Goal: Task Accomplishment & Management: Complete application form

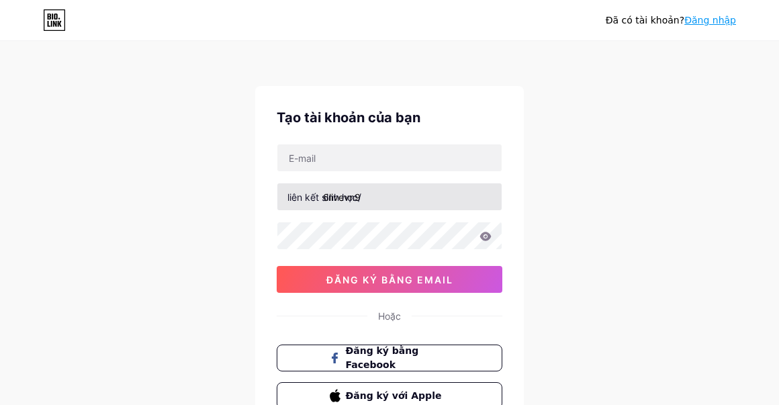
scroll to position [107, 0]
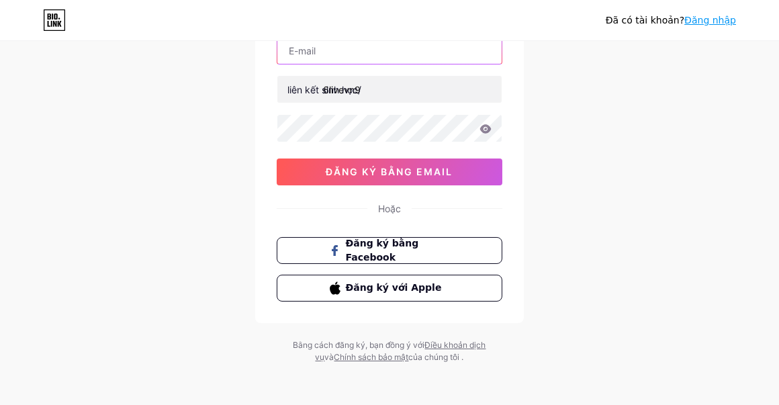
click at [346, 44] on input "text" at bounding box center [389, 50] width 224 height 27
type input "[EMAIL_ADDRESS][DOMAIN_NAME]"
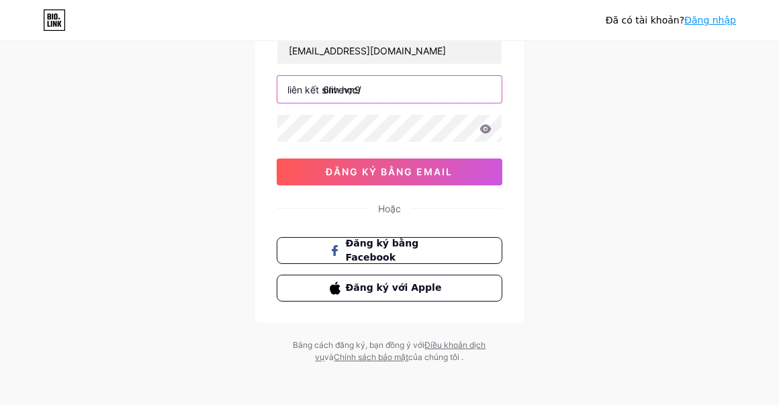
click at [372, 91] on input "6livevn9" at bounding box center [389, 89] width 224 height 27
type input "6livevn96livevn9"
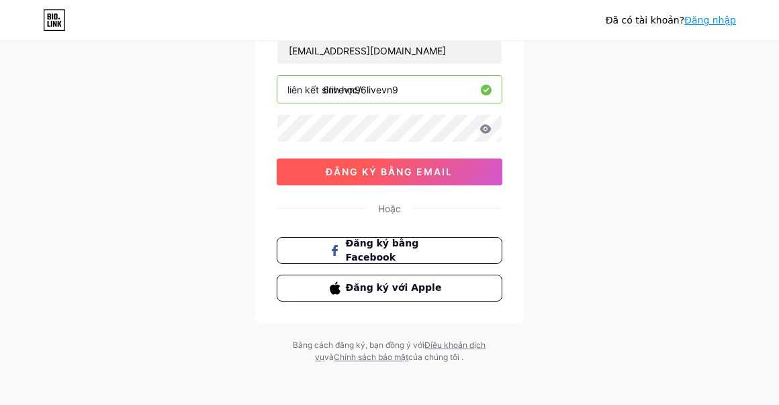
click at [423, 159] on button "đăng ký bằng email" at bounding box center [390, 172] width 226 height 27
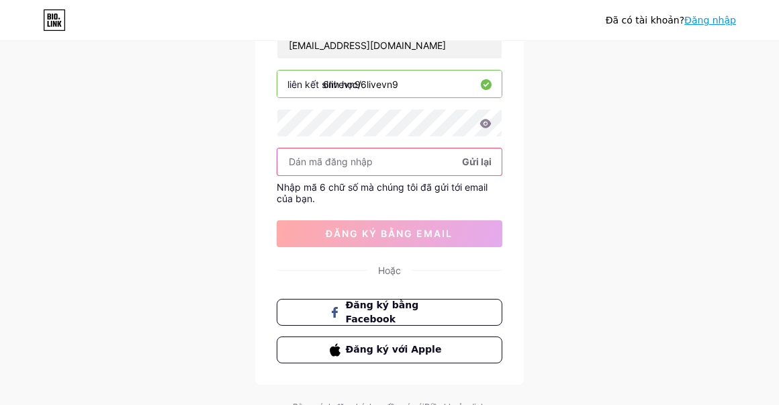
click at [383, 157] on input "text" at bounding box center [389, 161] width 224 height 27
paste input "569489"
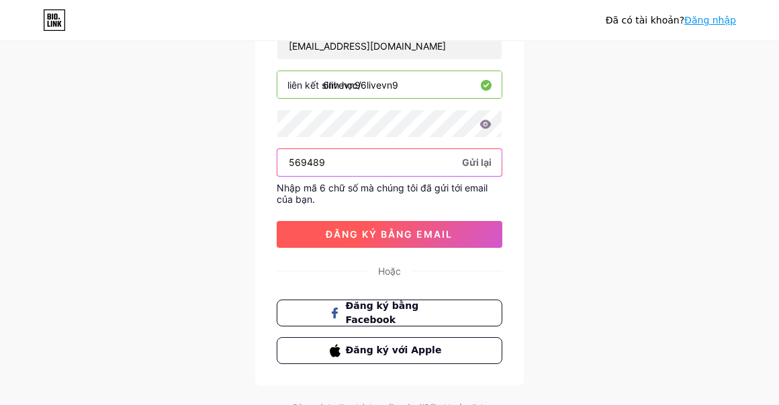
type input "569489"
click at [404, 223] on button "đăng ký bằng email" at bounding box center [390, 234] width 226 height 27
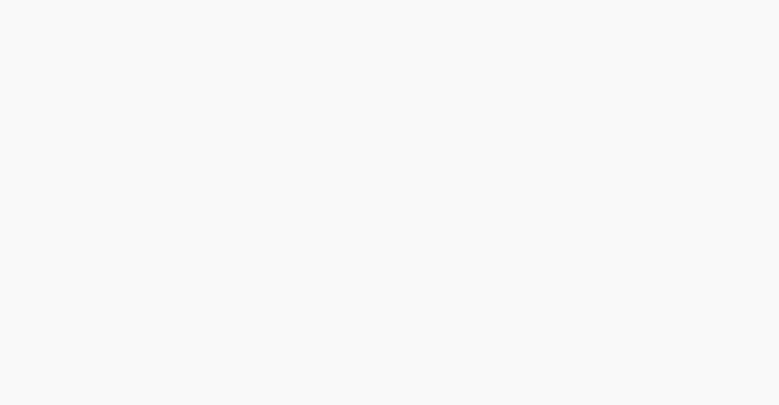
scroll to position [0, 0]
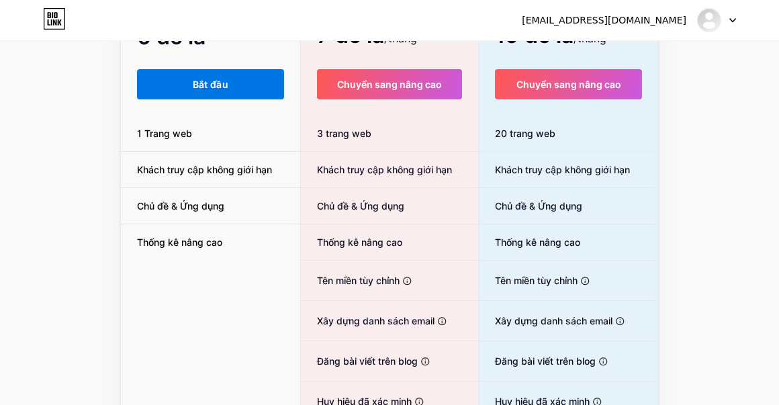
scroll to position [142, 0]
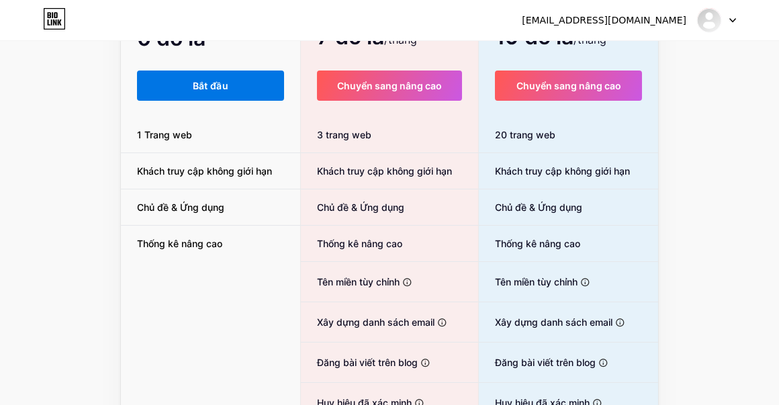
click at [197, 96] on button "Bắt đầu" at bounding box center [210, 86] width 147 height 30
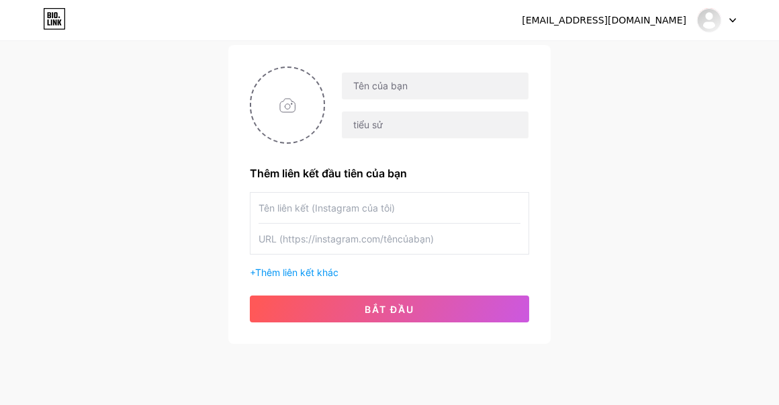
scroll to position [93, 0]
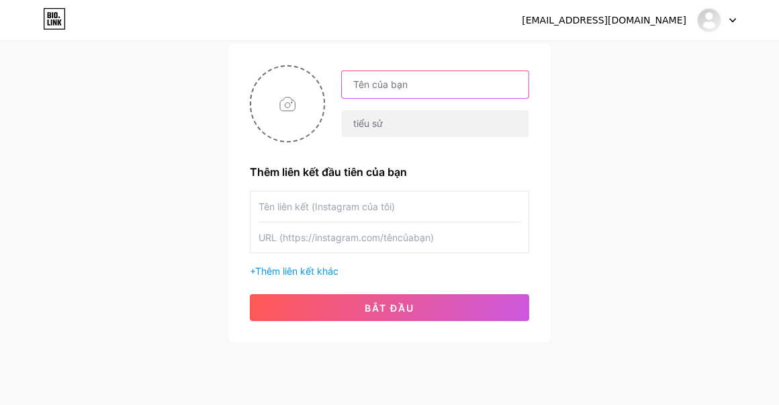
click at [401, 87] on input "text" at bounding box center [435, 84] width 187 height 27
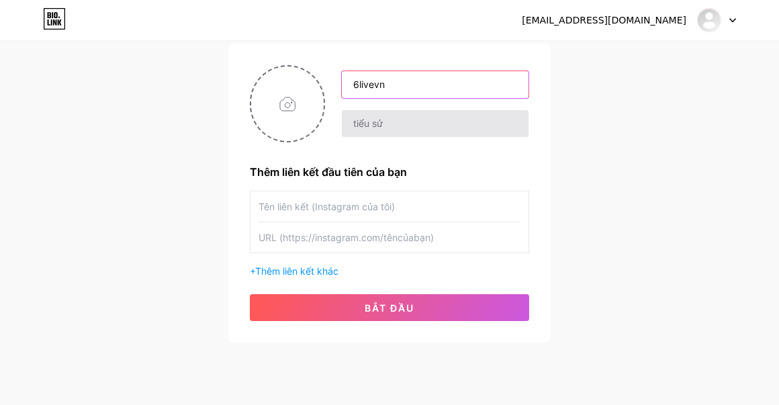
type input "6livevn"
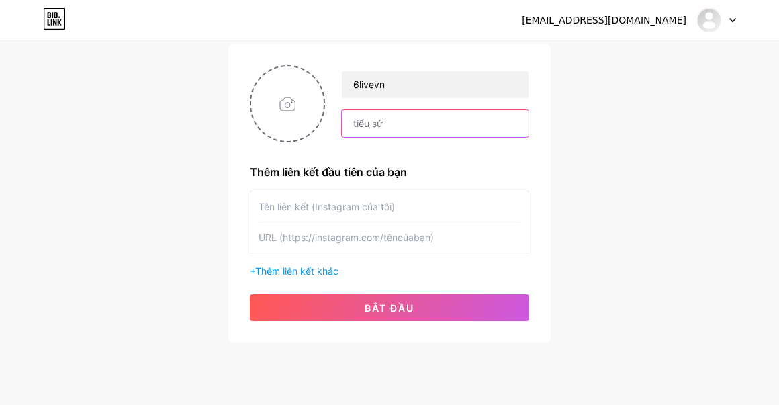
click at [357, 114] on input "text" at bounding box center [435, 123] width 187 height 27
paste input "[URL][DOMAIN_NAME] là điểm đến [PERSON_NAME] để [PERSON_NAME] đá 24/7. Bạn có t…"
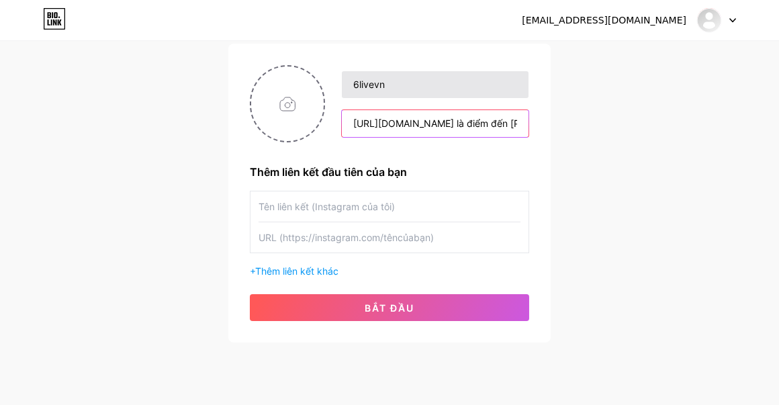
scroll to position [0, 795]
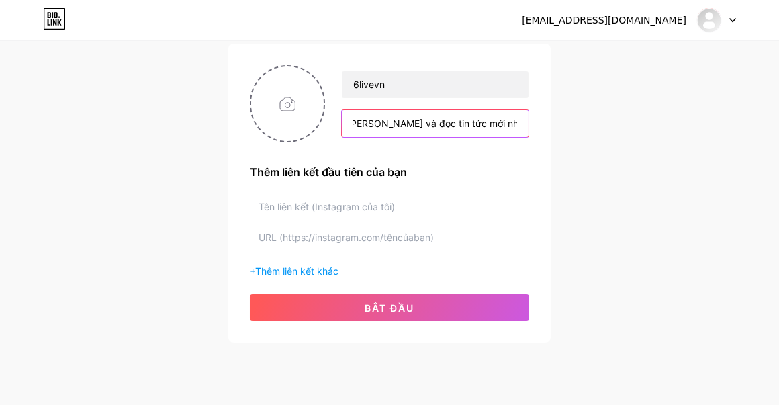
type input "[URL][DOMAIN_NAME] là điểm đến [PERSON_NAME] để [PERSON_NAME] đá 24/7. Bạn có t…"
click at [343, 209] on input "text" at bounding box center [390, 206] width 262 height 30
click at [353, 204] on input "text" at bounding box center [390, 206] width 262 height 30
click at [379, 234] on input "text" at bounding box center [390, 237] width 262 height 30
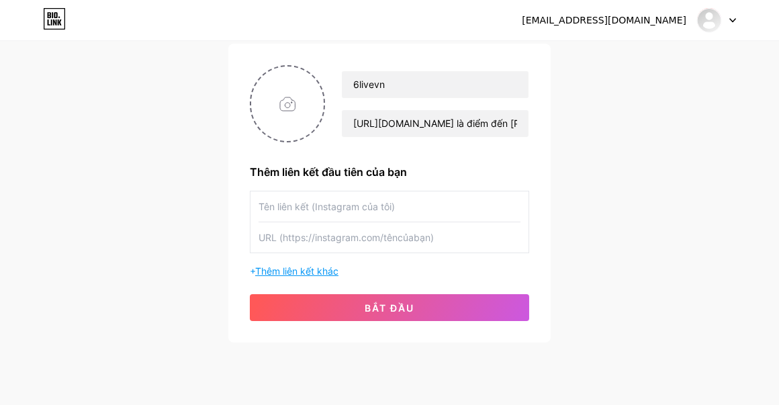
click at [310, 268] on font "Thêm liên kết khác" at bounding box center [296, 270] width 83 height 11
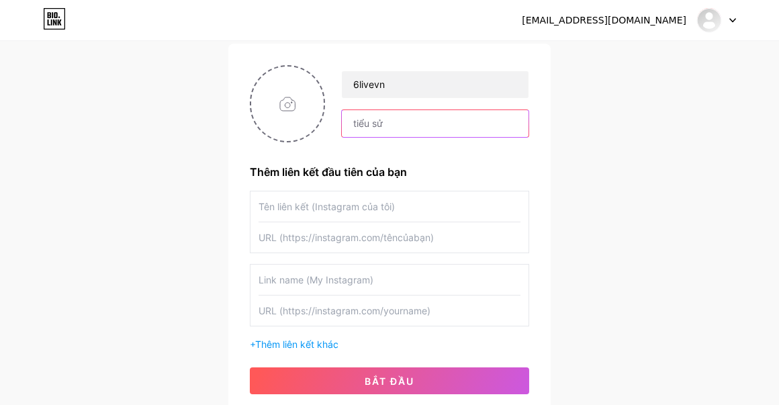
click at [380, 122] on input "text" at bounding box center [435, 123] width 187 height 27
paste input "[URL][DOMAIN_NAME] là điểm đến [PERSON_NAME] để [PERSON_NAME] đá 24/7. Bạn có t…"
type input "[URL][DOMAIN_NAME] là điểm đến [PERSON_NAME] để [PERSON_NAME] đá 24/7. Bạn có t…"
click at [359, 198] on input "text" at bounding box center [390, 206] width 262 height 30
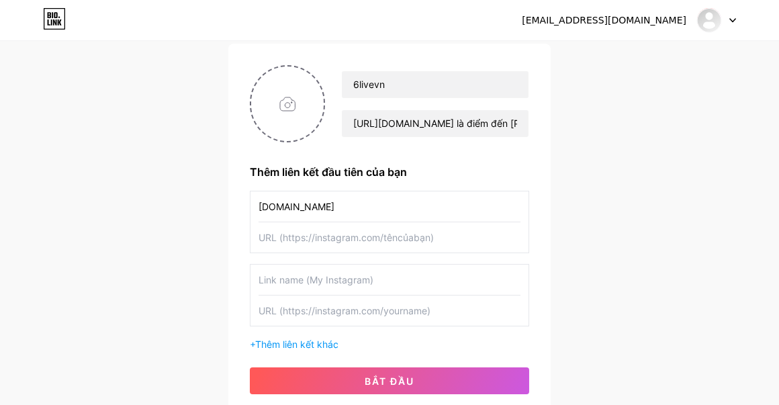
type input "[DOMAIN_NAME]"
click at [396, 234] on input "text" at bounding box center [390, 237] width 262 height 30
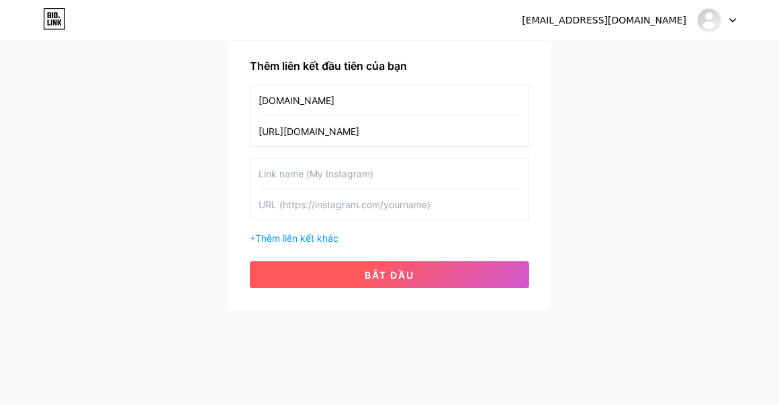
type input "[URL][DOMAIN_NAME]"
click at [428, 273] on button "bắt đầu" at bounding box center [389, 274] width 279 height 27
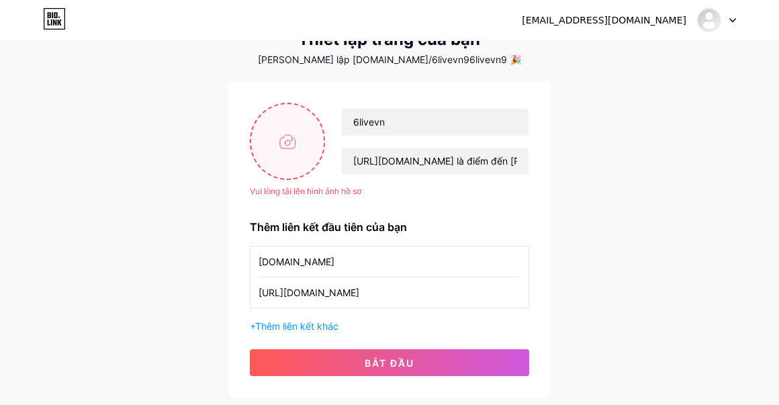
scroll to position [54, 0]
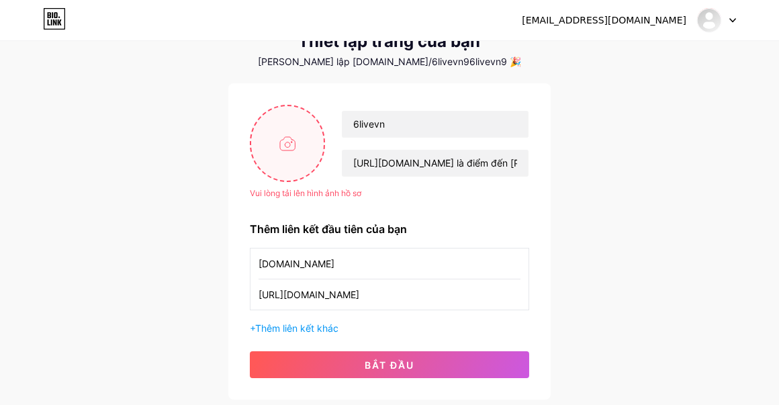
click at [292, 140] on input "file" at bounding box center [287, 143] width 73 height 75
type input "C:\fakepath\531306117_1340167374144757_7577586256889187156_n-689933894aef1.jpg"
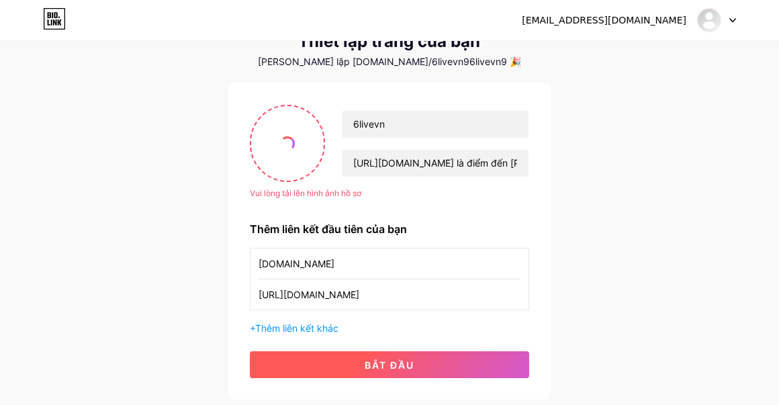
click at [371, 363] on font "bắt đầu" at bounding box center [390, 364] width 50 height 11
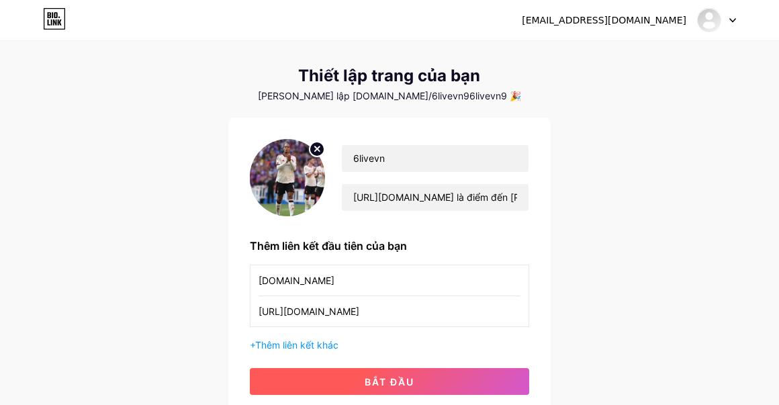
scroll to position [20, 0]
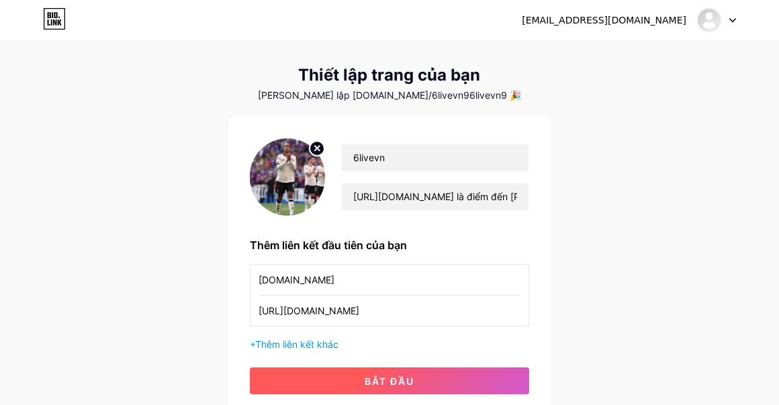
click at [405, 386] on button "bắt đầu" at bounding box center [389, 380] width 279 height 27
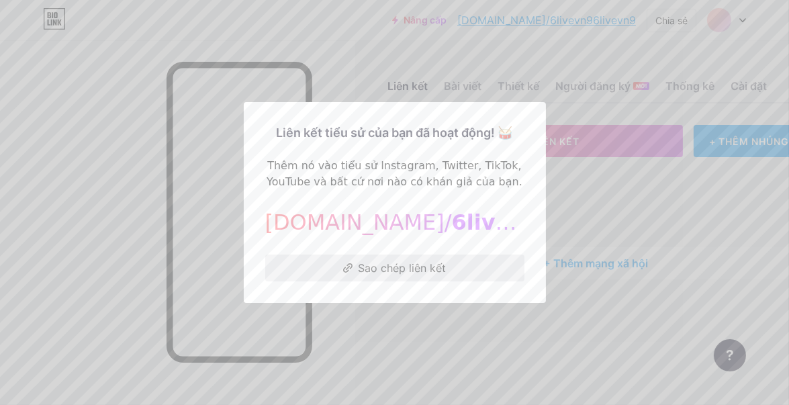
click at [443, 265] on button "Sao chép liên kết" at bounding box center [394, 268] width 259 height 27
click at [428, 269] on font "Sao chép liên kết" at bounding box center [403, 267] width 88 height 13
